Goal: Task Accomplishment & Management: Manage account settings

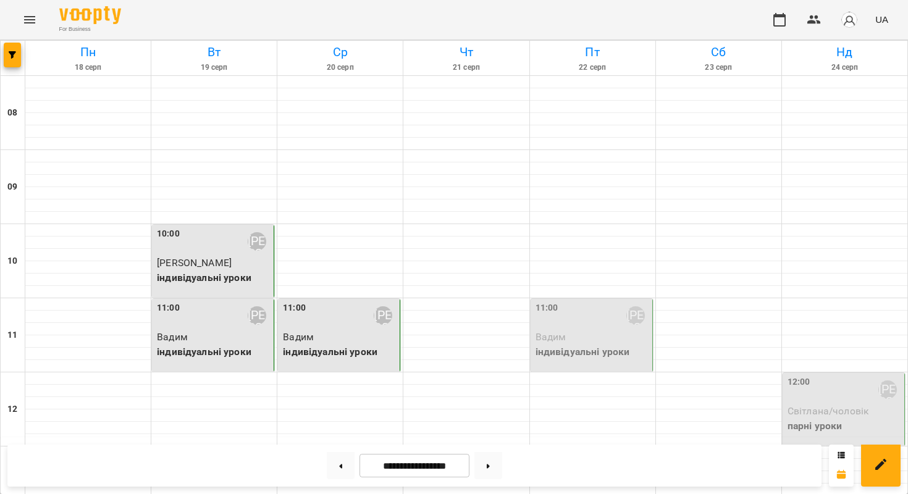
scroll to position [692, 0]
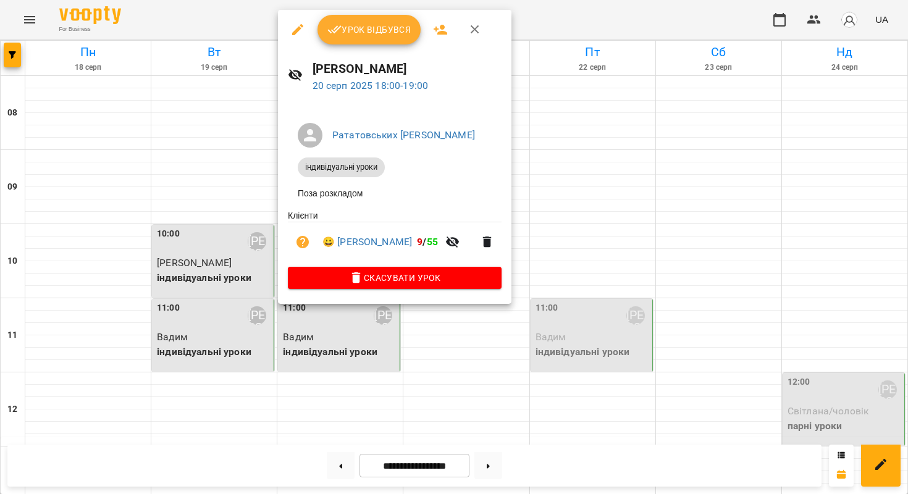
click at [360, 28] on span "Урок відбувся" at bounding box center [369, 29] width 84 height 15
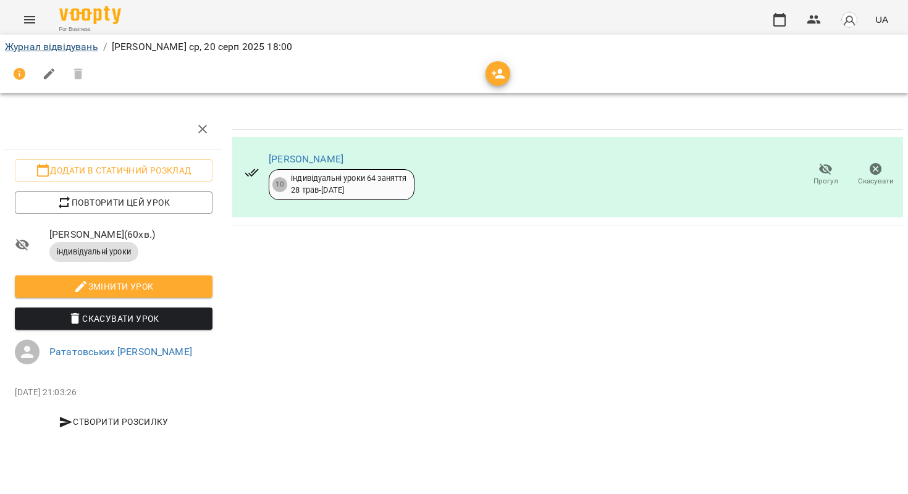
click at [47, 49] on link "Журнал відвідувань" at bounding box center [51, 47] width 93 height 12
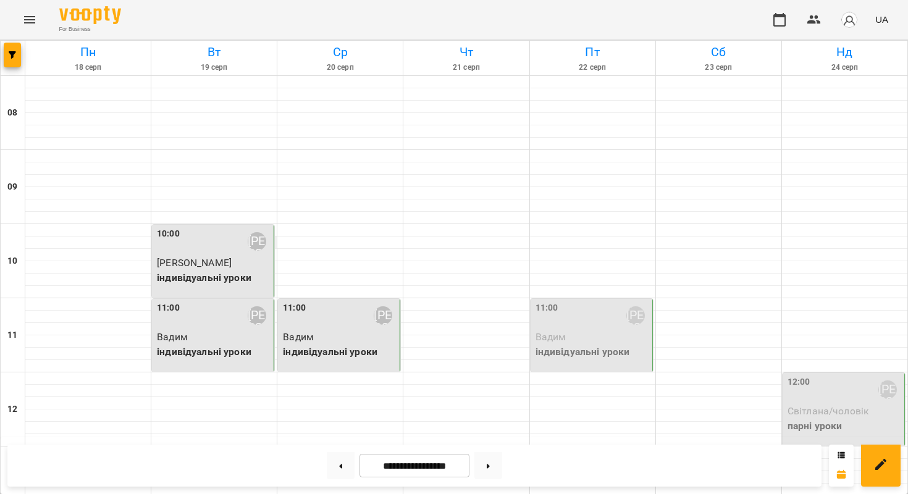
scroll to position [545, 0]
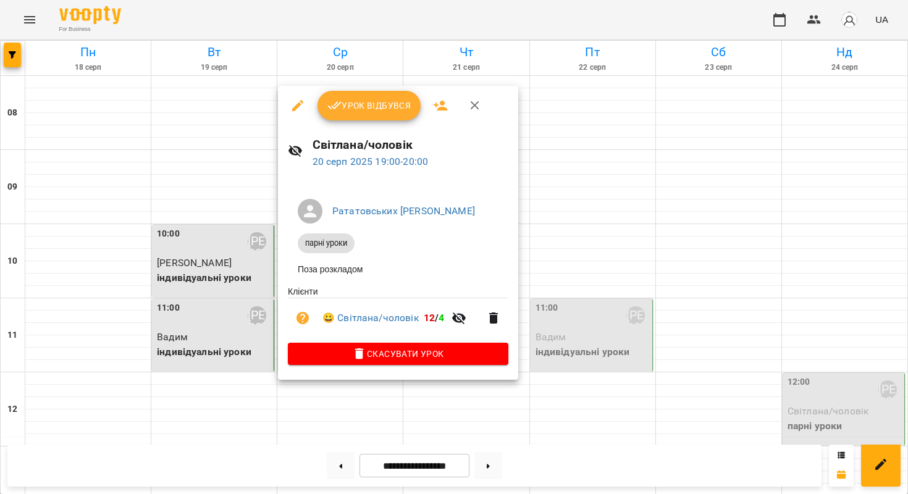
click at [369, 118] on button "Урок відбувся" at bounding box center [370, 106] width 104 height 30
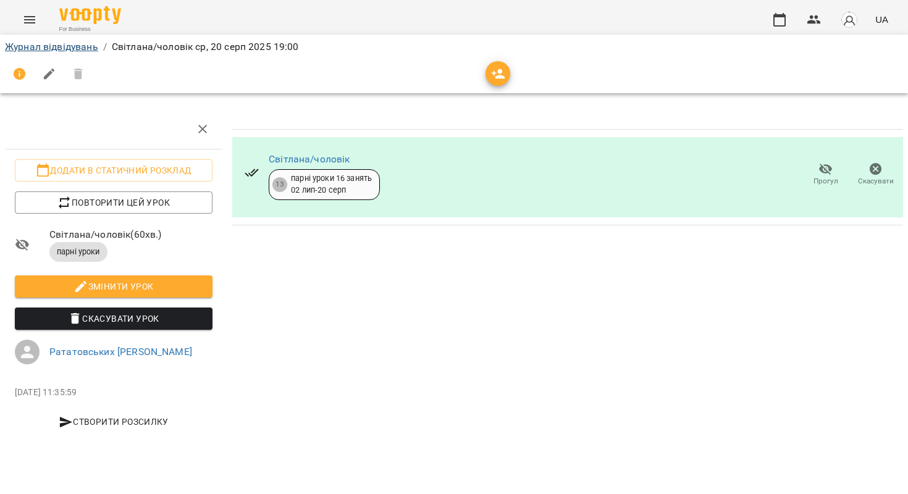
click at [59, 44] on link "Журнал відвідувань" at bounding box center [51, 47] width 93 height 12
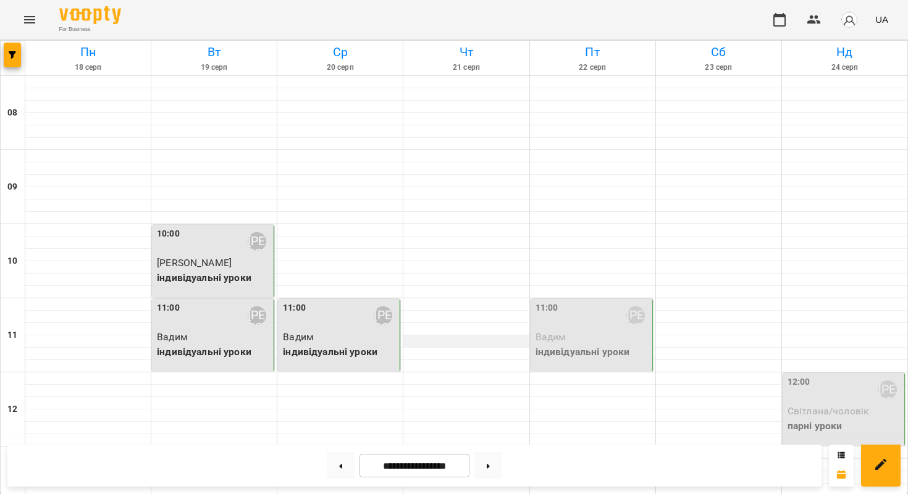
scroll to position [599, 0]
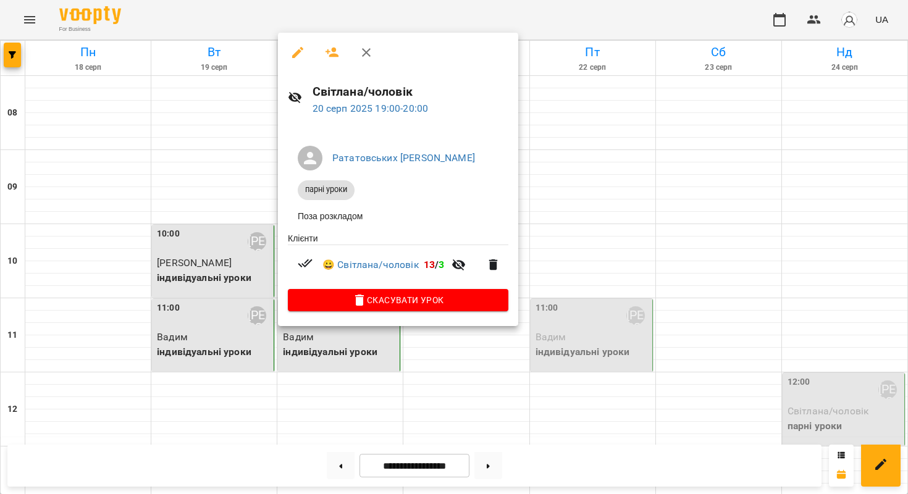
click at [345, 341] on div at bounding box center [454, 247] width 908 height 494
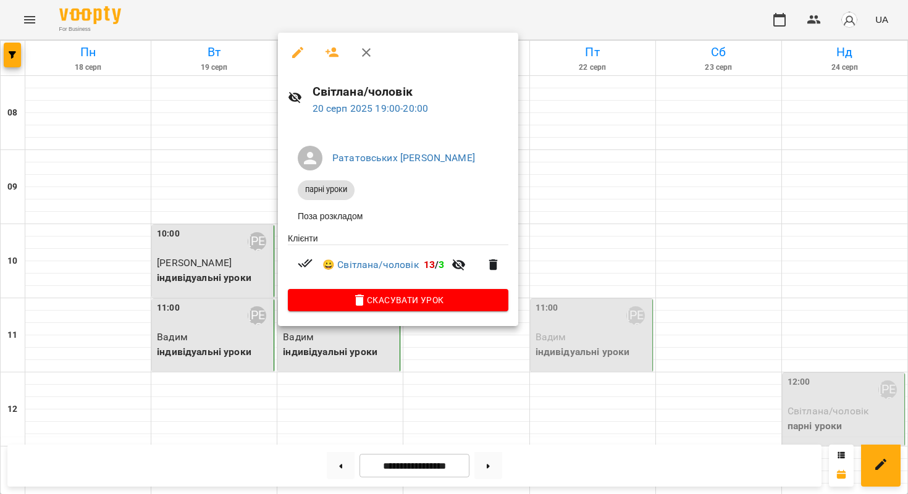
click at [329, 400] on div at bounding box center [454, 247] width 908 height 494
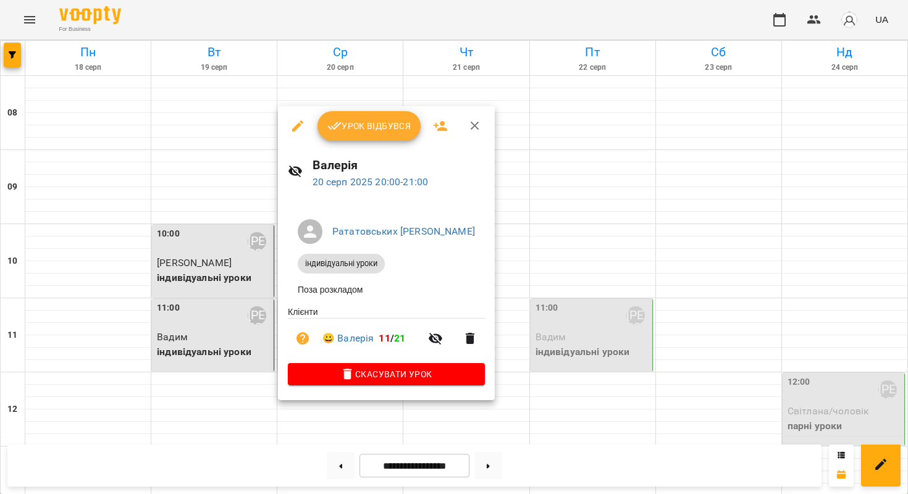
click at [334, 418] on div at bounding box center [454, 247] width 908 height 494
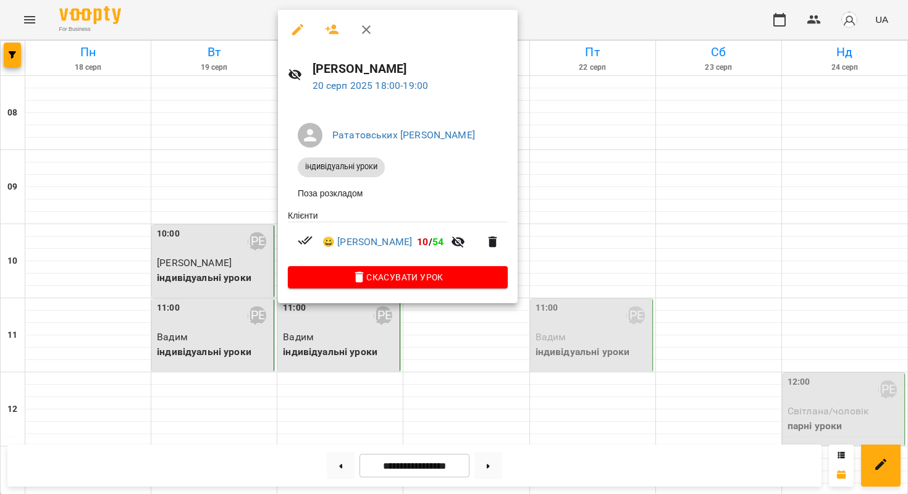
click at [204, 229] on div at bounding box center [454, 247] width 908 height 494
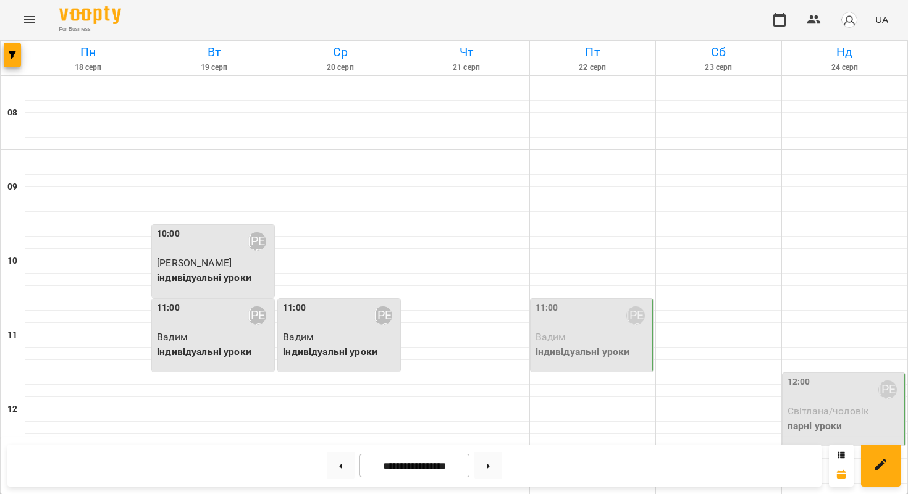
scroll to position [749, 0]
